Goal: Navigation & Orientation: Find specific page/section

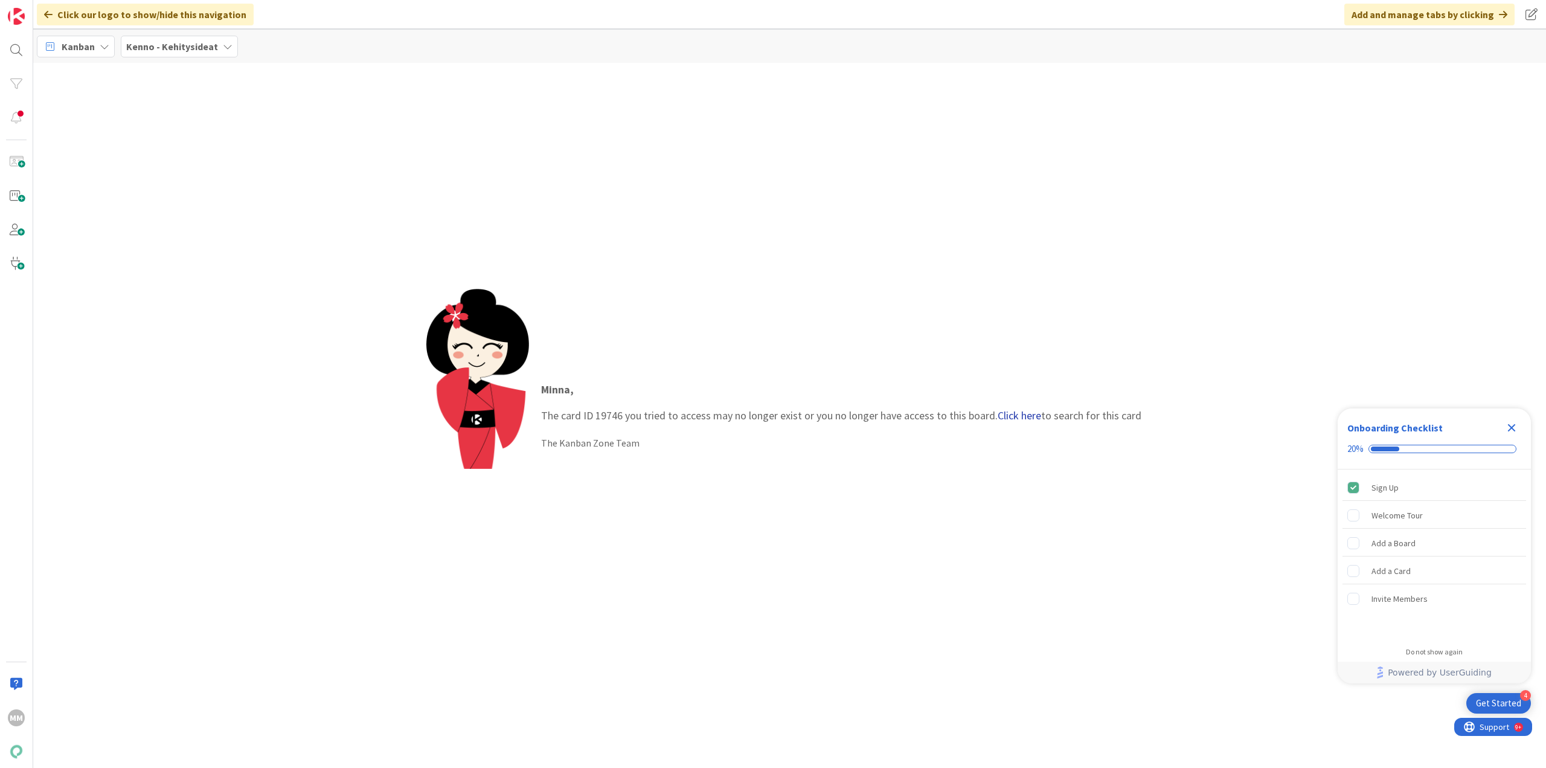
click at [1009, 416] on link "Click here" at bounding box center [1019, 415] width 43 height 14
click at [118, 72] on div "All Boards" at bounding box center [87, 71] width 97 height 22
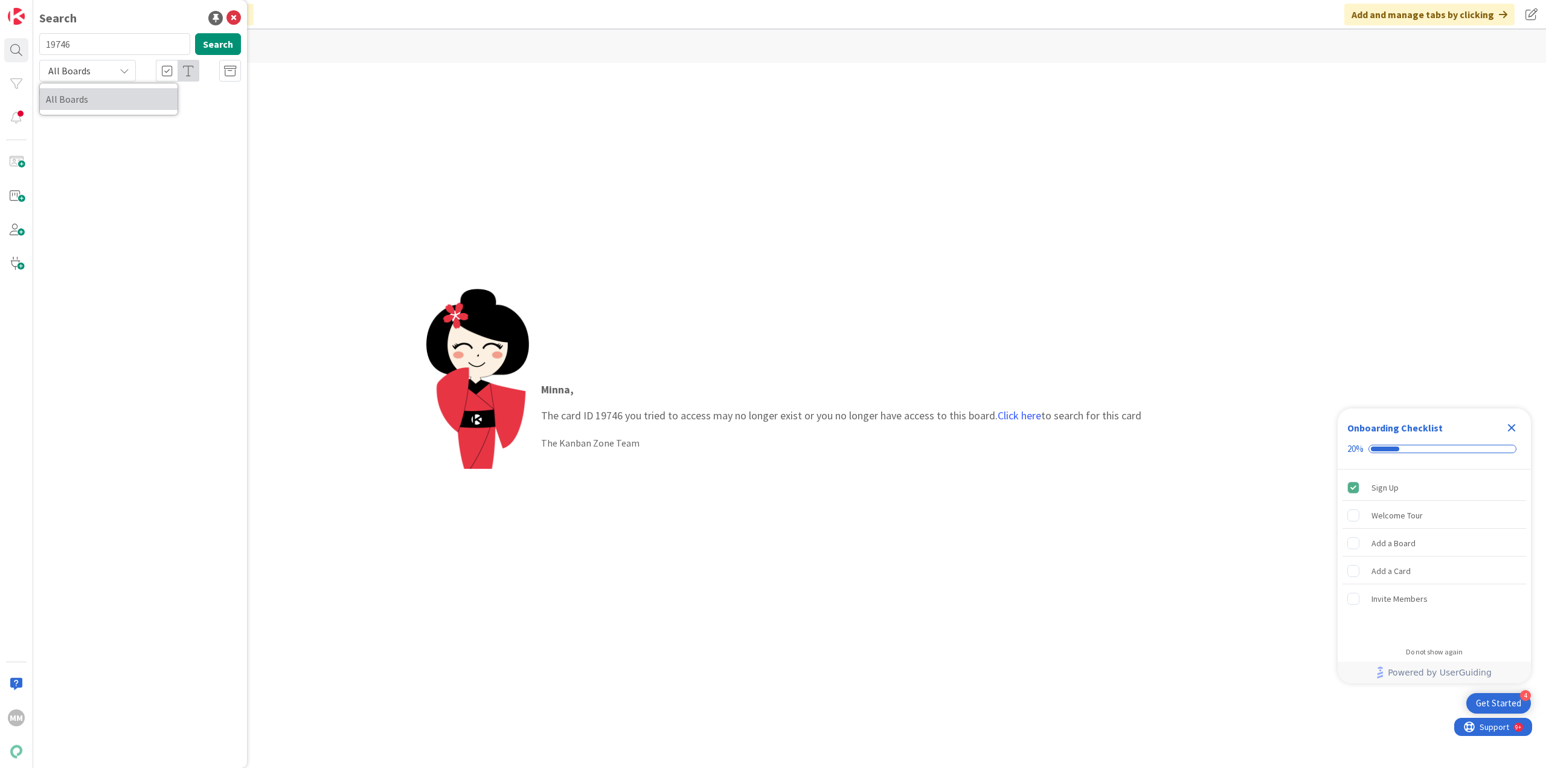
click at [103, 104] on span "All Boards" at bounding box center [109, 99] width 126 height 18
click at [218, 48] on button "Search" at bounding box center [218, 44] width 46 height 22
